Goal: Check status: Check status

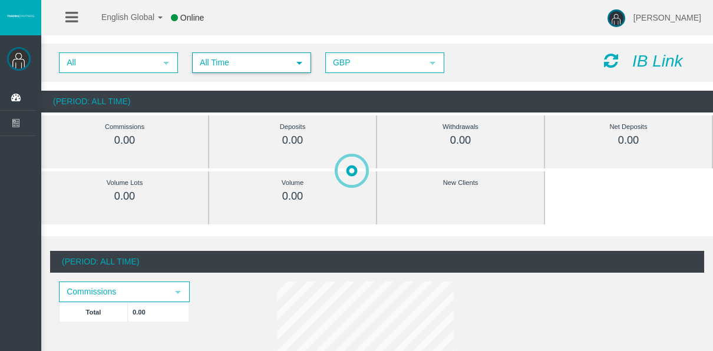
click at [266, 71] on span "All Time" at bounding box center [240, 63] width 95 height 18
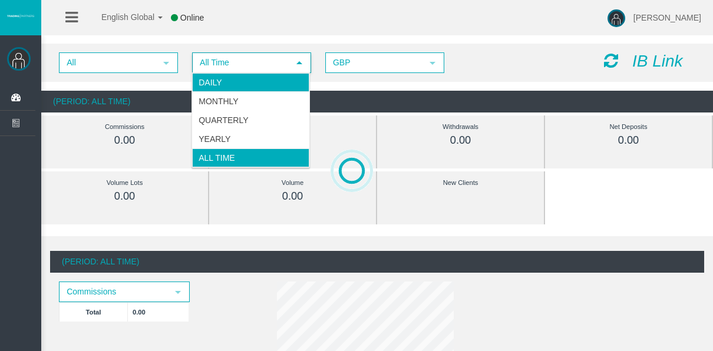
click at [235, 79] on li "Daily" at bounding box center [250, 82] width 117 height 19
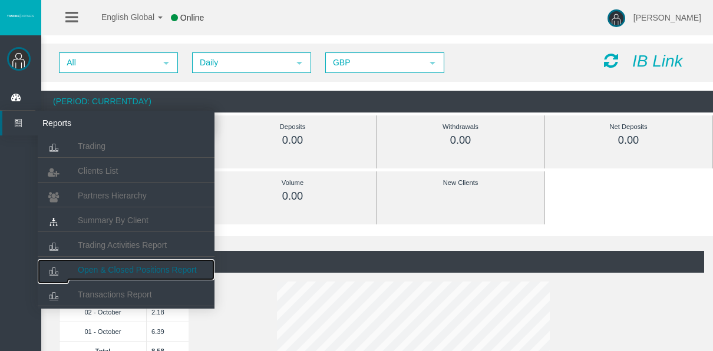
click at [133, 273] on span "Open & Closed Positions Report" at bounding box center [137, 269] width 119 height 9
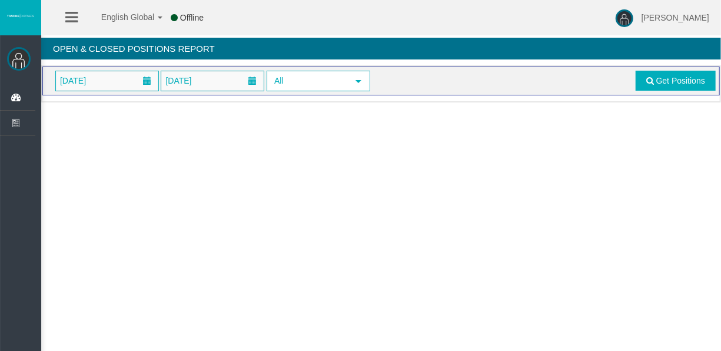
click at [71, 69] on div "01/10/2025 03/10/2025 All select Get Positions" at bounding box center [381, 81] width 678 height 29
click at [90, 72] on span "[DATE]" at bounding box center [73, 80] width 33 height 16
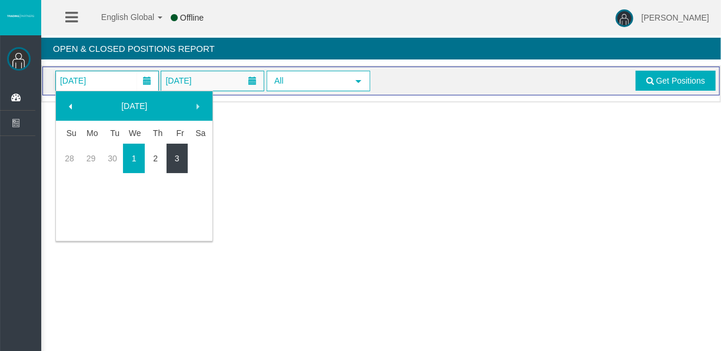
click at [168, 161] on link "3" at bounding box center [178, 158] width 22 height 21
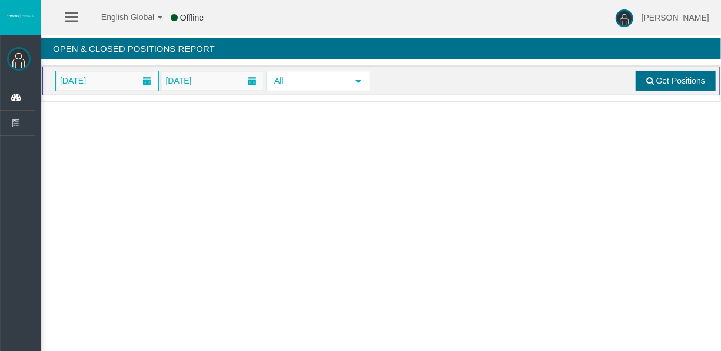
click at [692, 87] on link "Get Positions" at bounding box center [676, 81] width 80 height 20
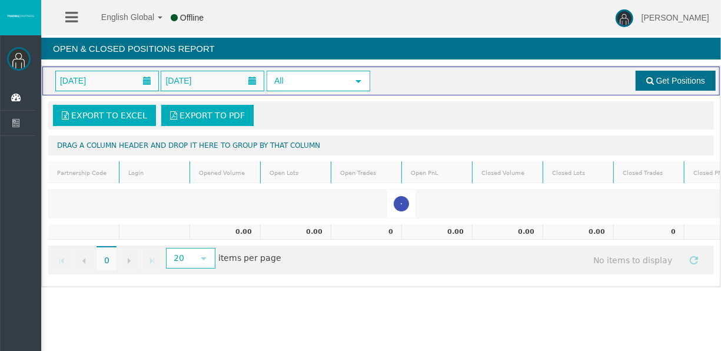
click at [662, 71] on link "Get Positions" at bounding box center [676, 81] width 80 height 20
click at [138, 79] on span at bounding box center [147, 81] width 21 height 18
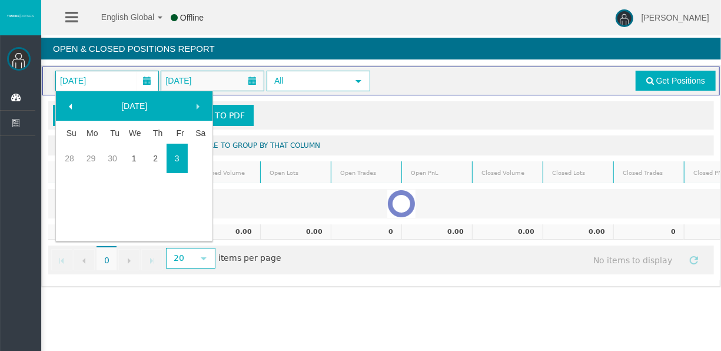
click at [177, 148] on link "3" at bounding box center [178, 158] width 22 height 21
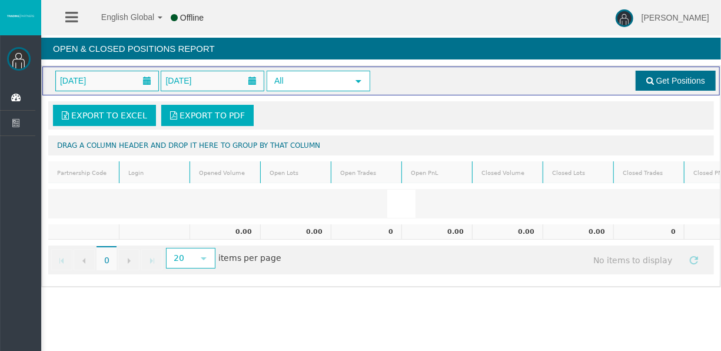
click at [671, 87] on link "Get Positions" at bounding box center [676, 81] width 80 height 20
